Goal: Task Accomplishment & Management: Manage account settings

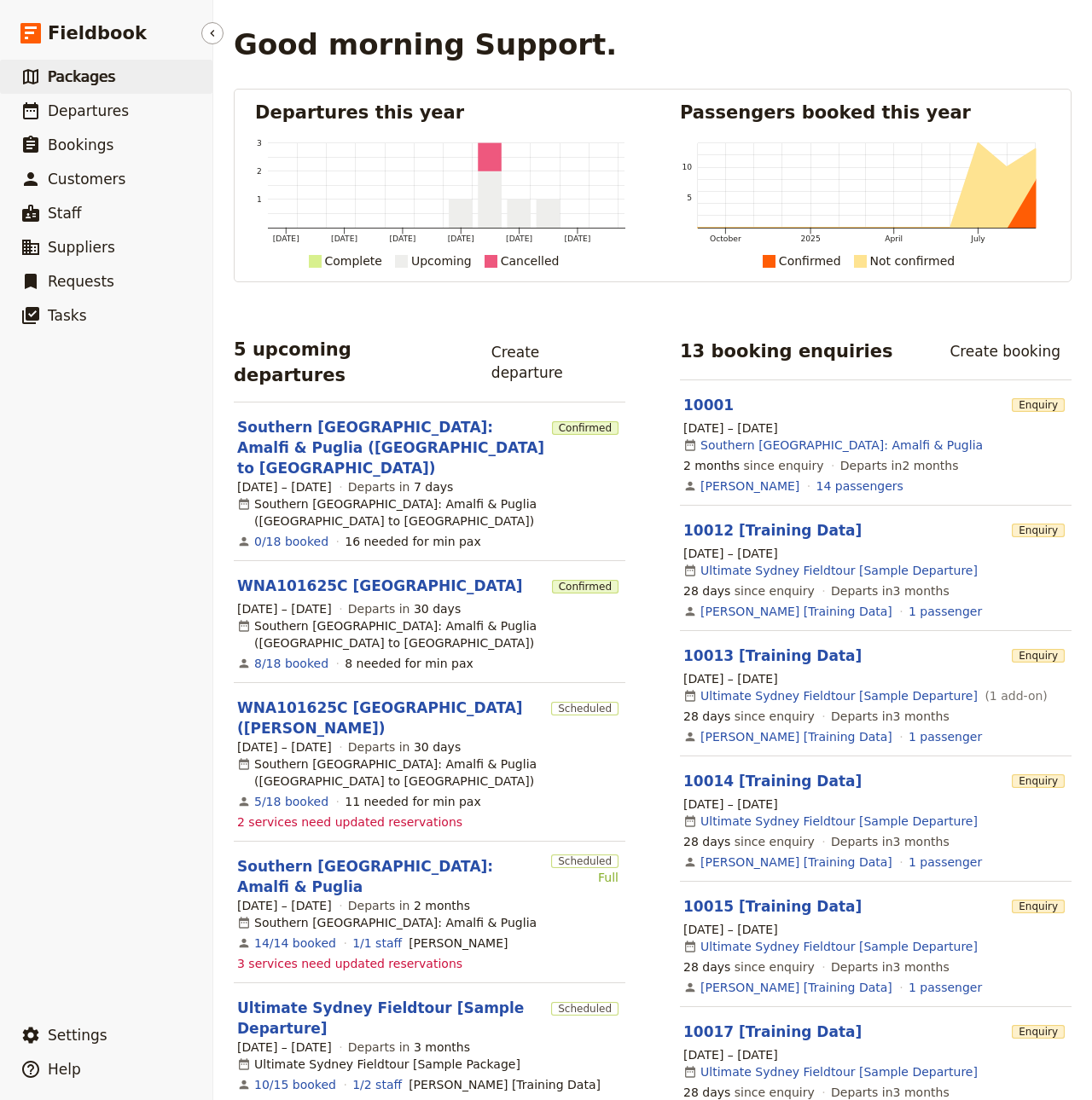
click at [143, 89] on link "​ Packages" at bounding box center [106, 76] width 213 height 35
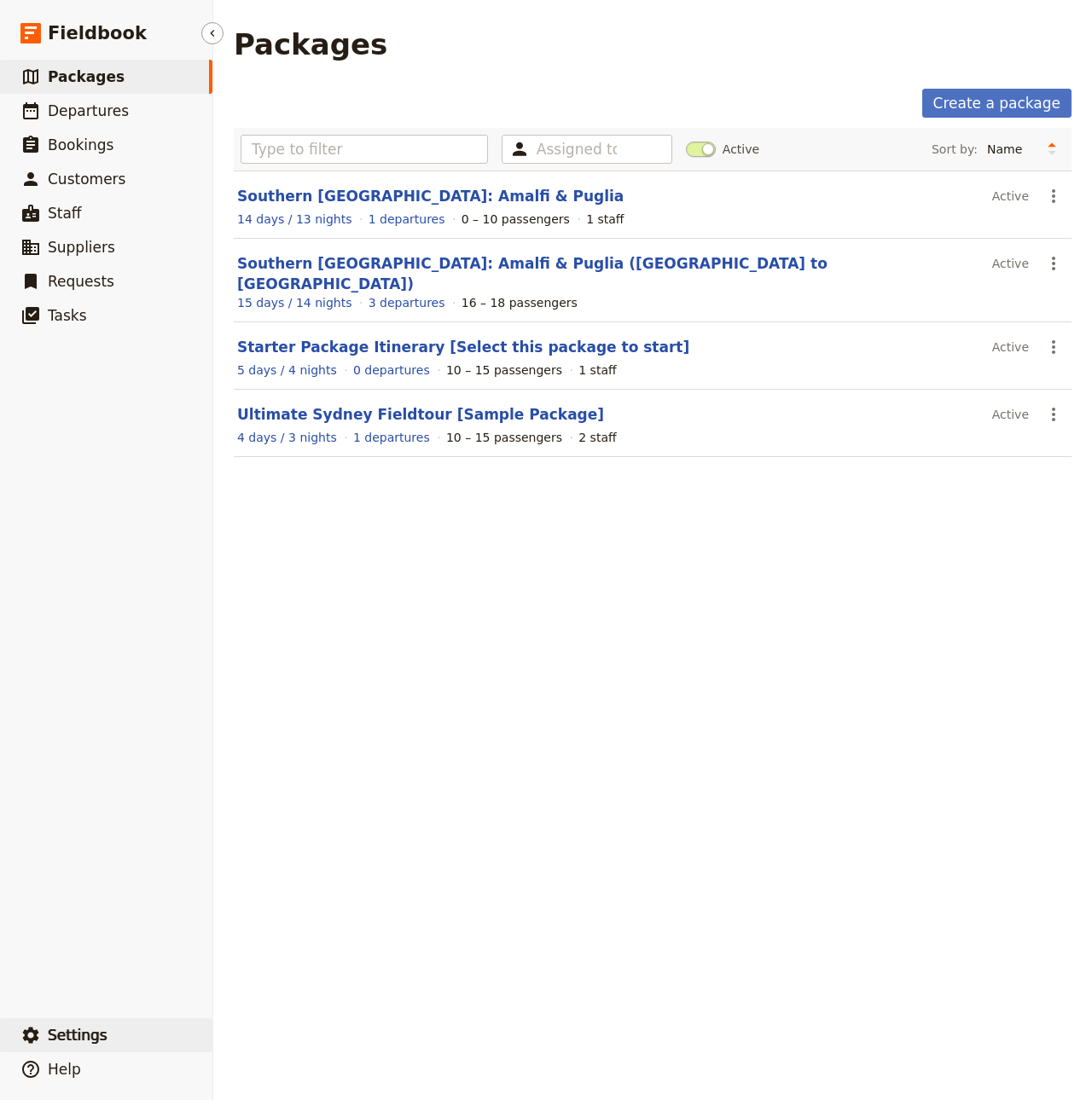
click at [85, 1030] on span "Settings" at bounding box center [77, 1034] width 59 height 17
click at [255, 1046] on button "Sign out" at bounding box center [298, 1036] width 159 height 24
